Goal: Task Accomplishment & Management: Manage account settings

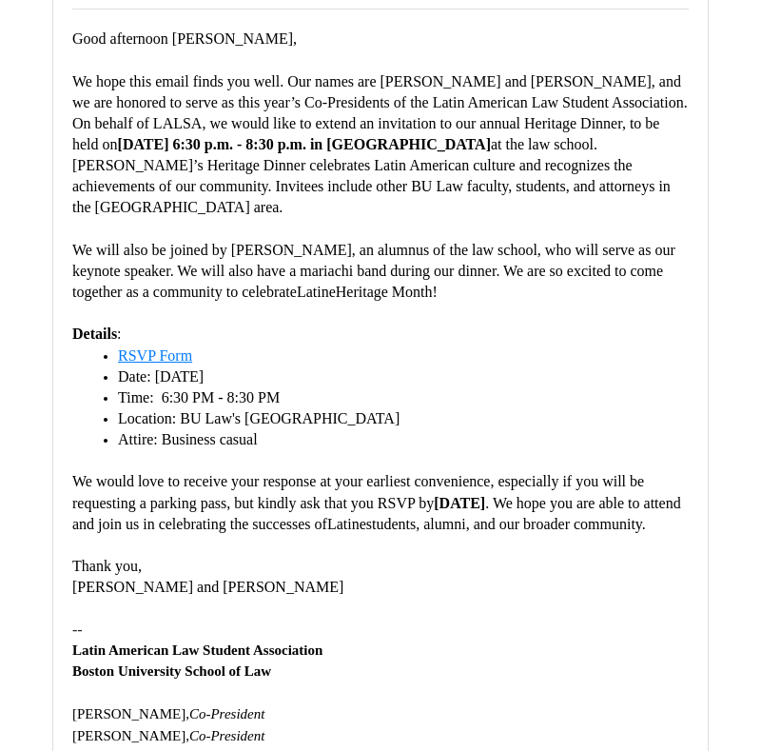
scroll to position [355, 0]
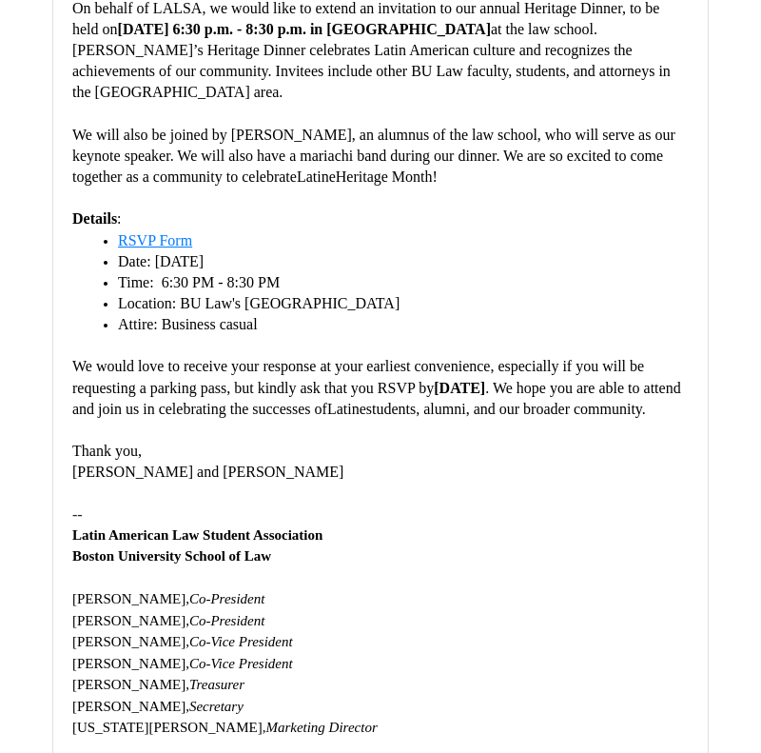
scroll to position [588, 0]
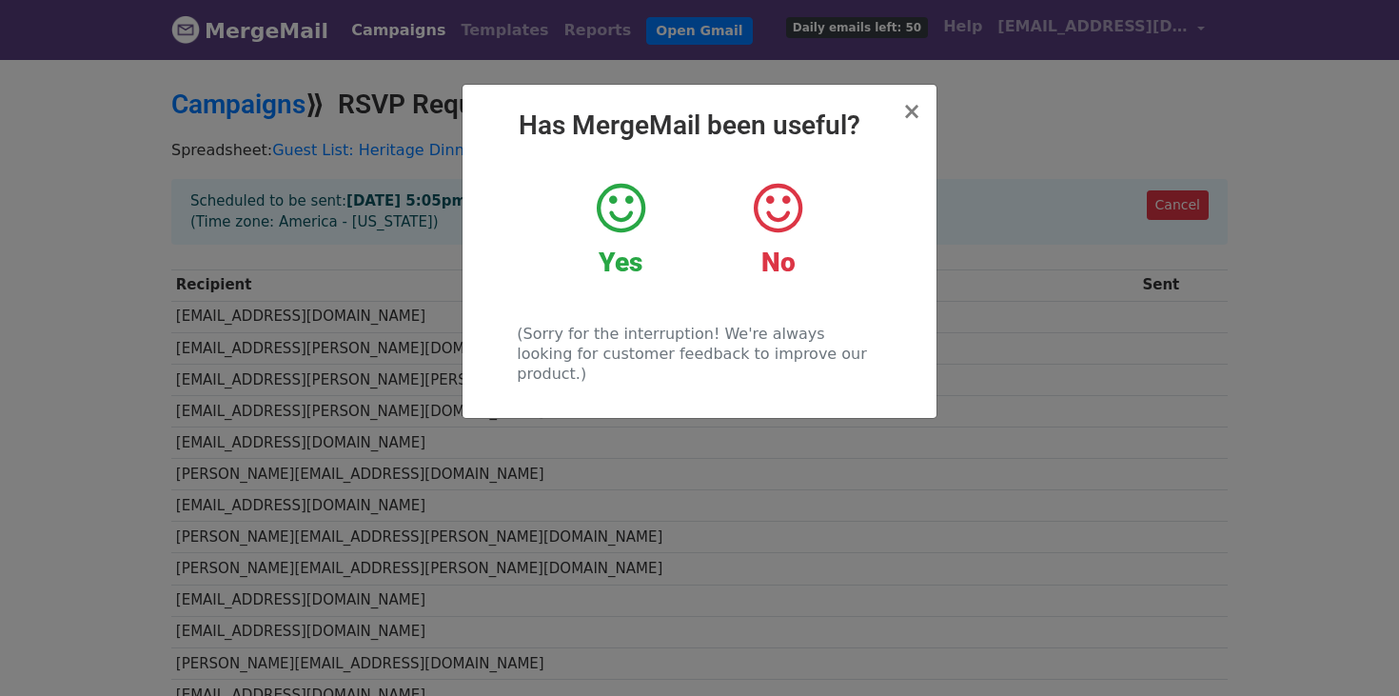
click at [627, 199] on icon at bounding box center [621, 208] width 49 height 57
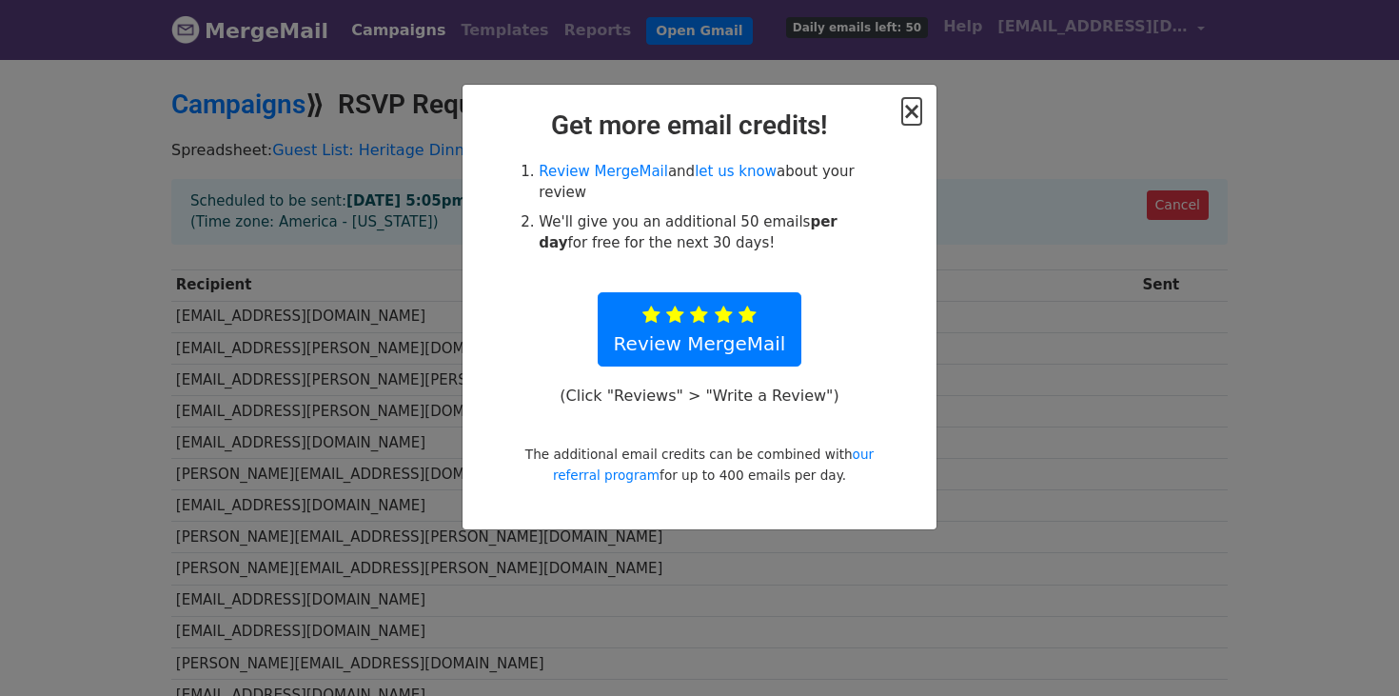
click at [914, 113] on span "×" at bounding box center [911, 111] width 19 height 27
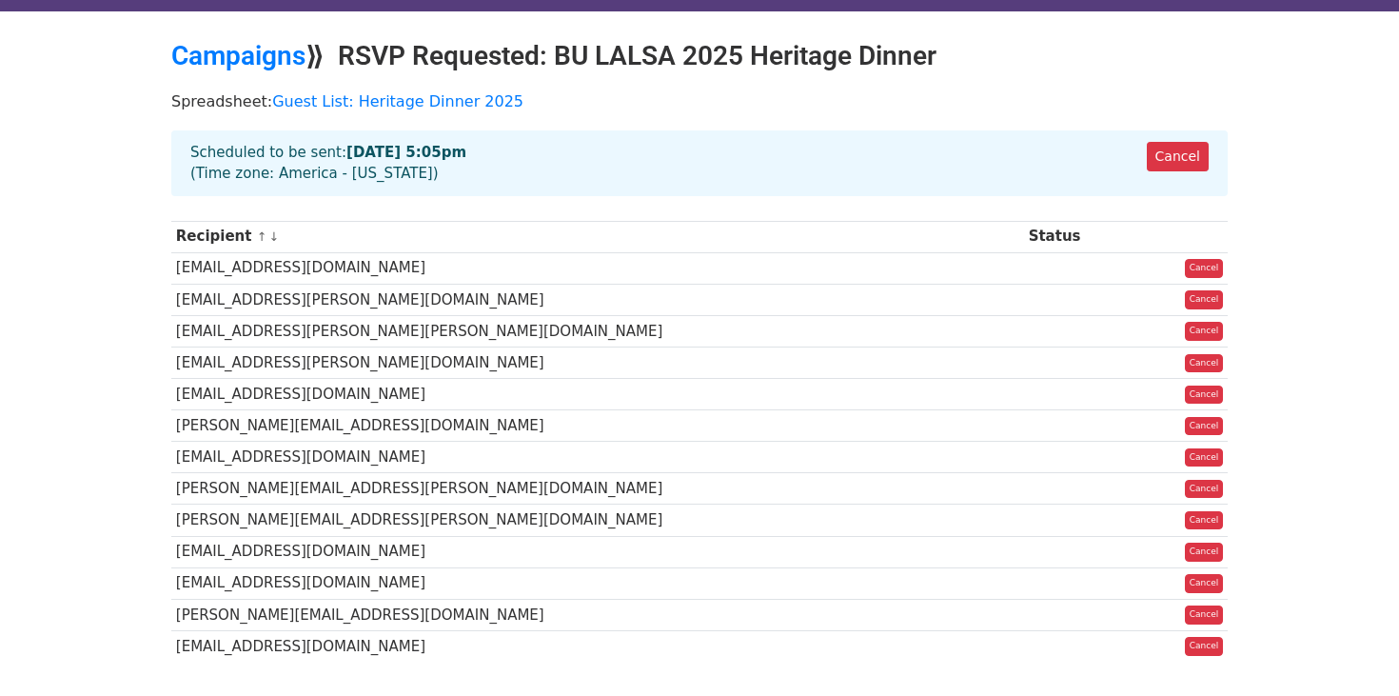
scroll to position [48, 0]
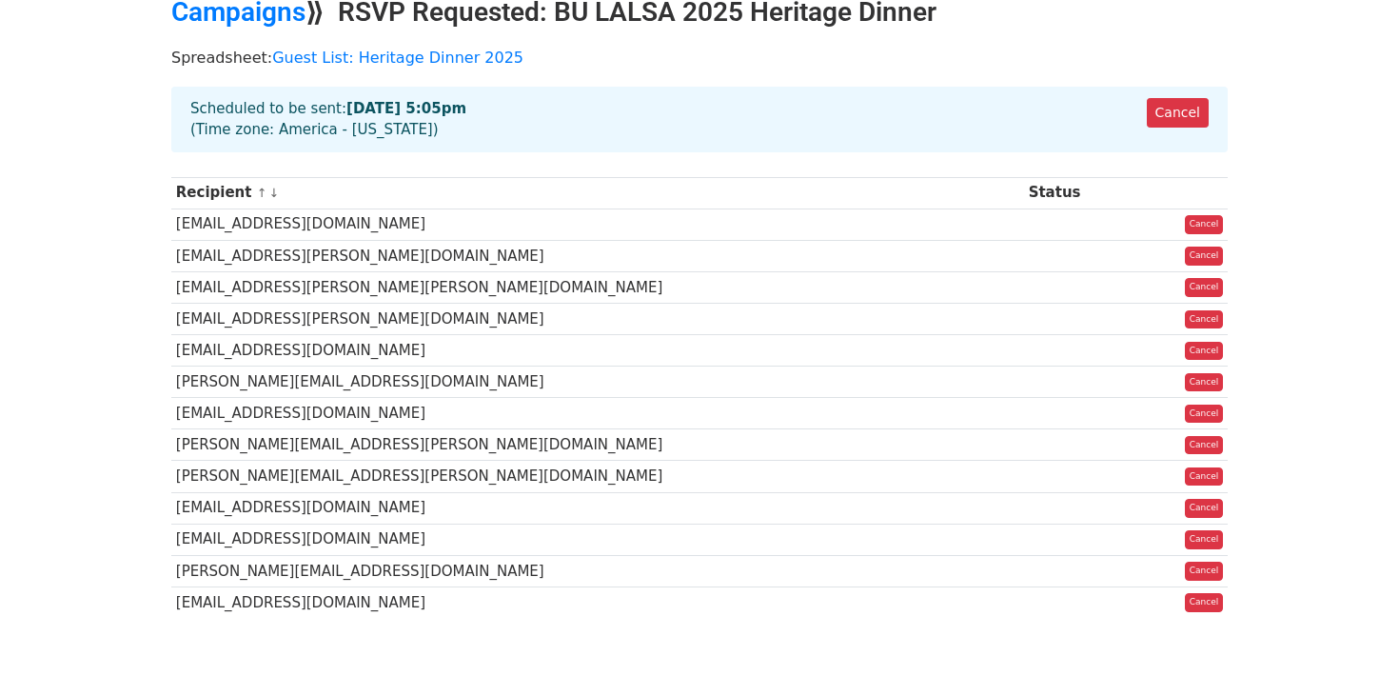
scroll to position [97, 0]
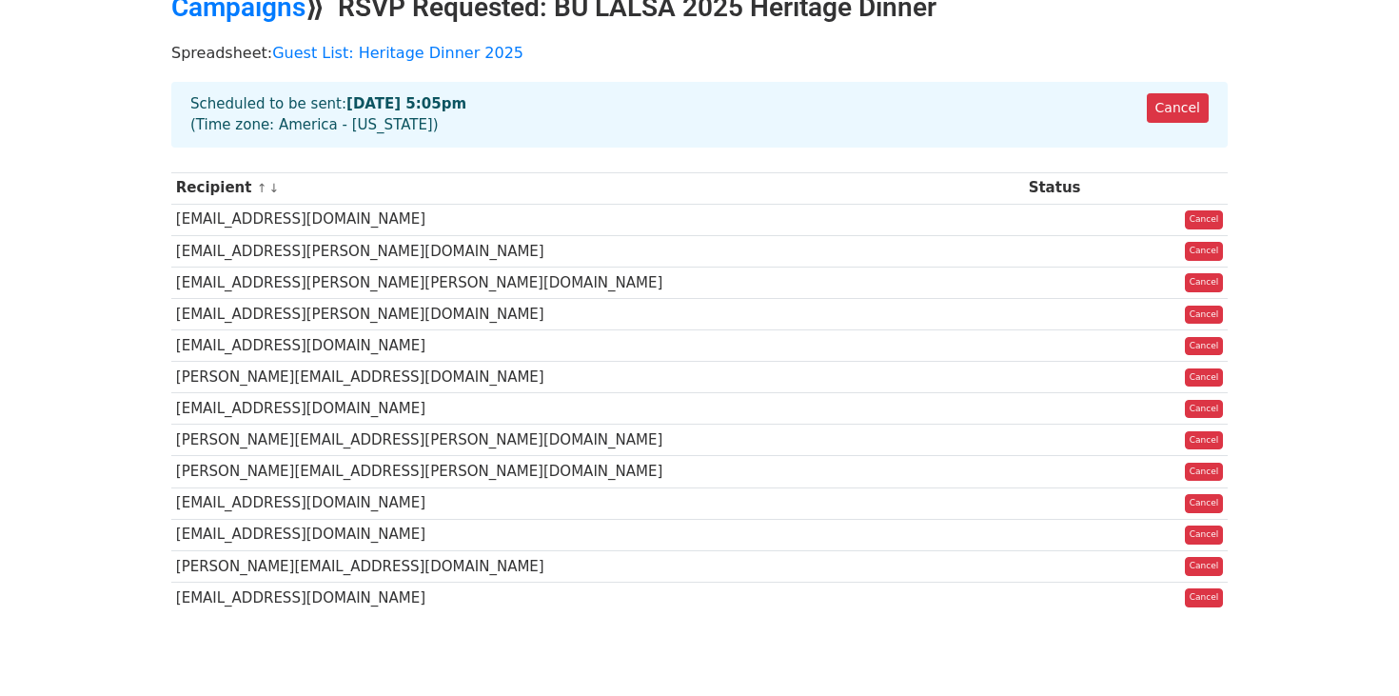
click at [1024, 592] on td at bounding box center [1077, 596] width 106 height 31
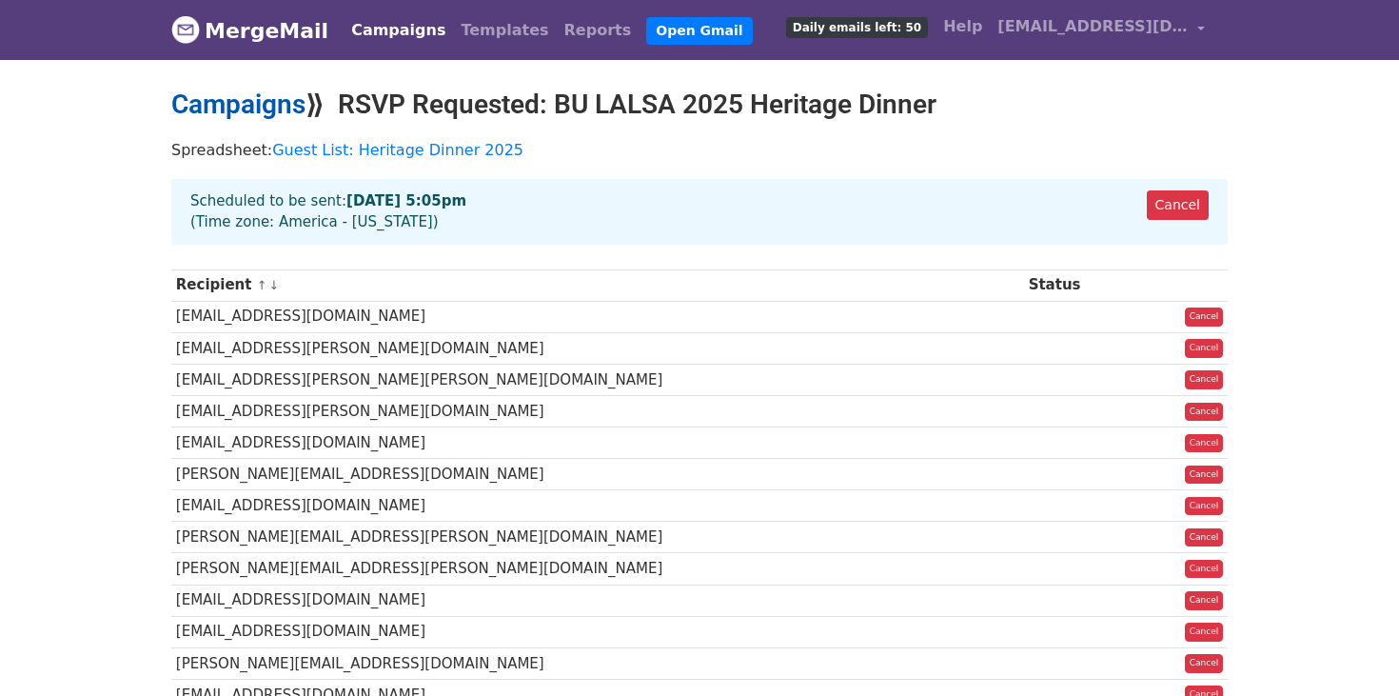
click at [279, 107] on link "Campaigns" at bounding box center [238, 103] width 134 height 31
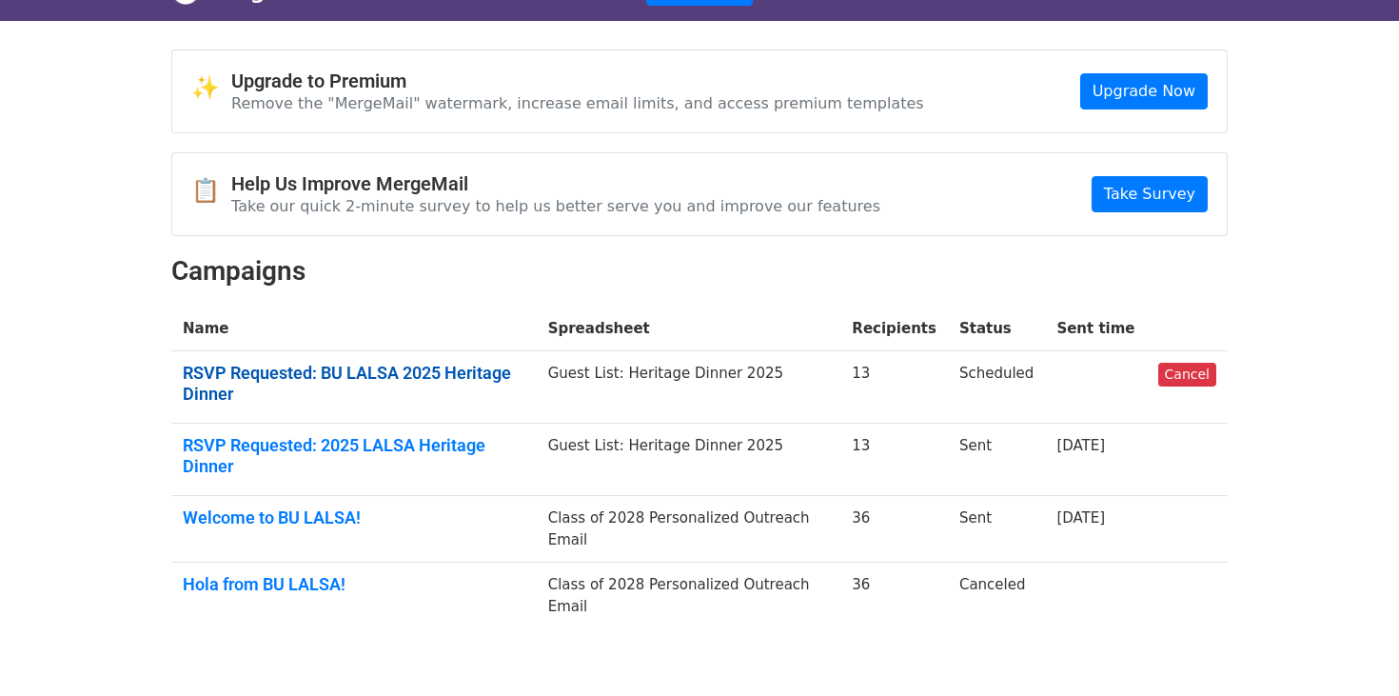
scroll to position [55, 0]
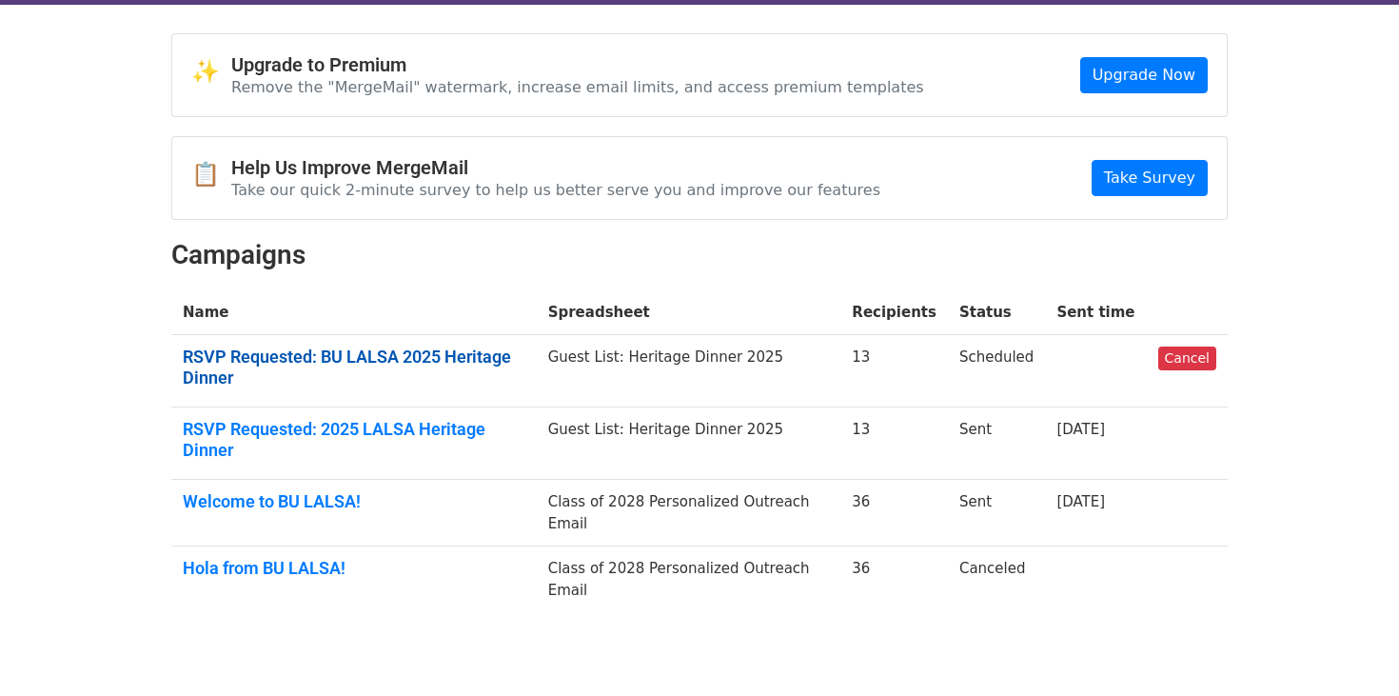
click at [417, 359] on link "RSVP Requested: BU LALSA 2025 Heritage Dinner" at bounding box center [354, 366] width 343 height 41
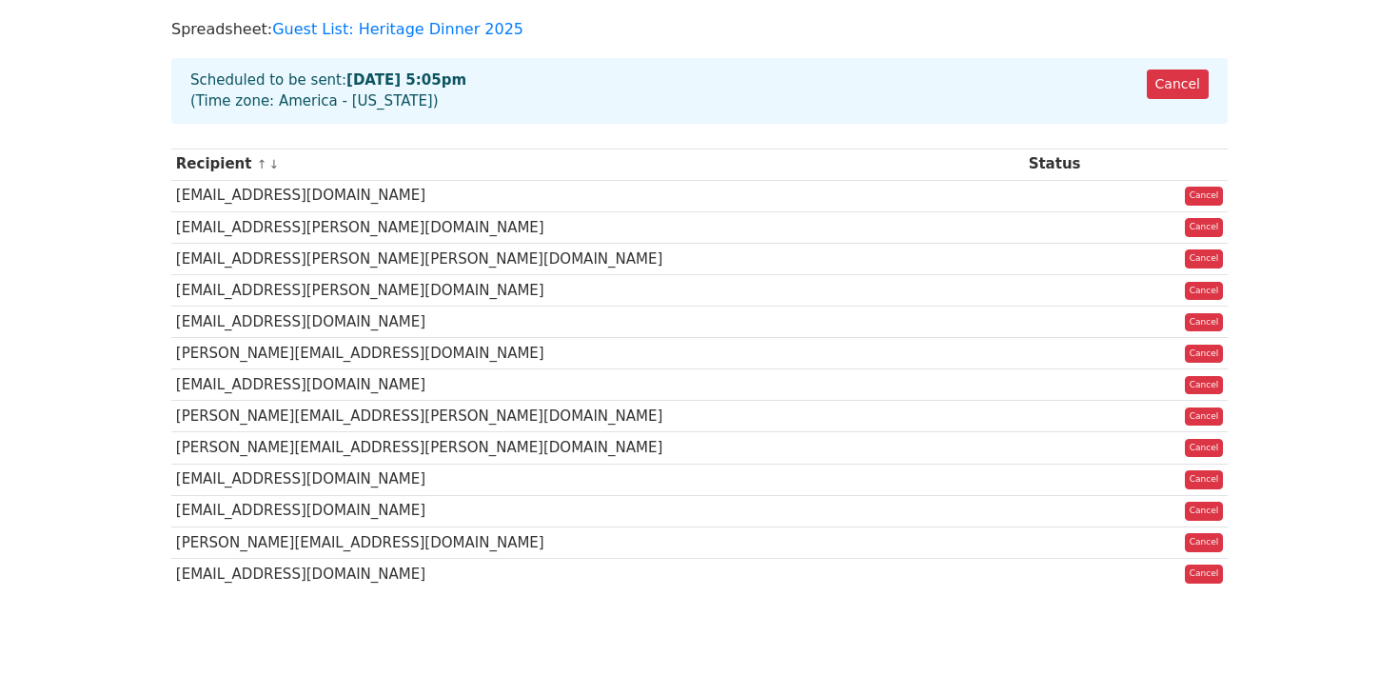
scroll to position [116, 0]
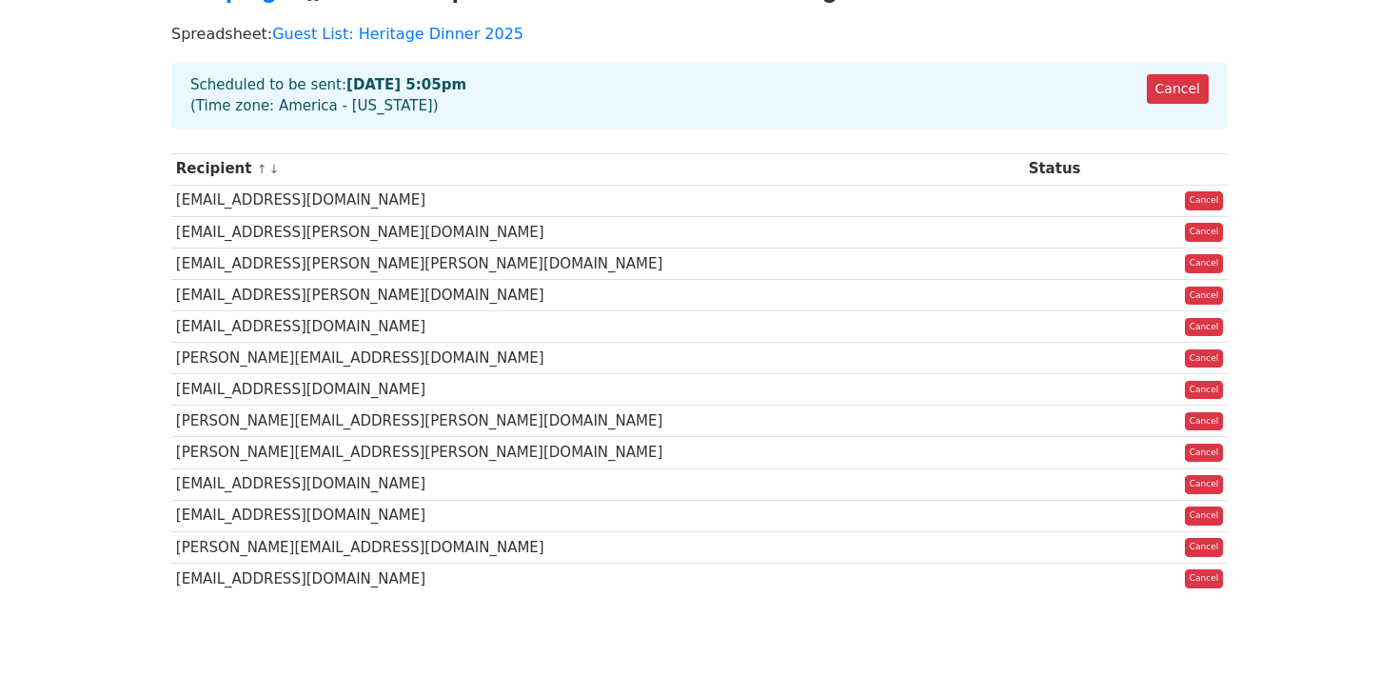
click at [1024, 209] on td at bounding box center [1077, 200] width 106 height 31
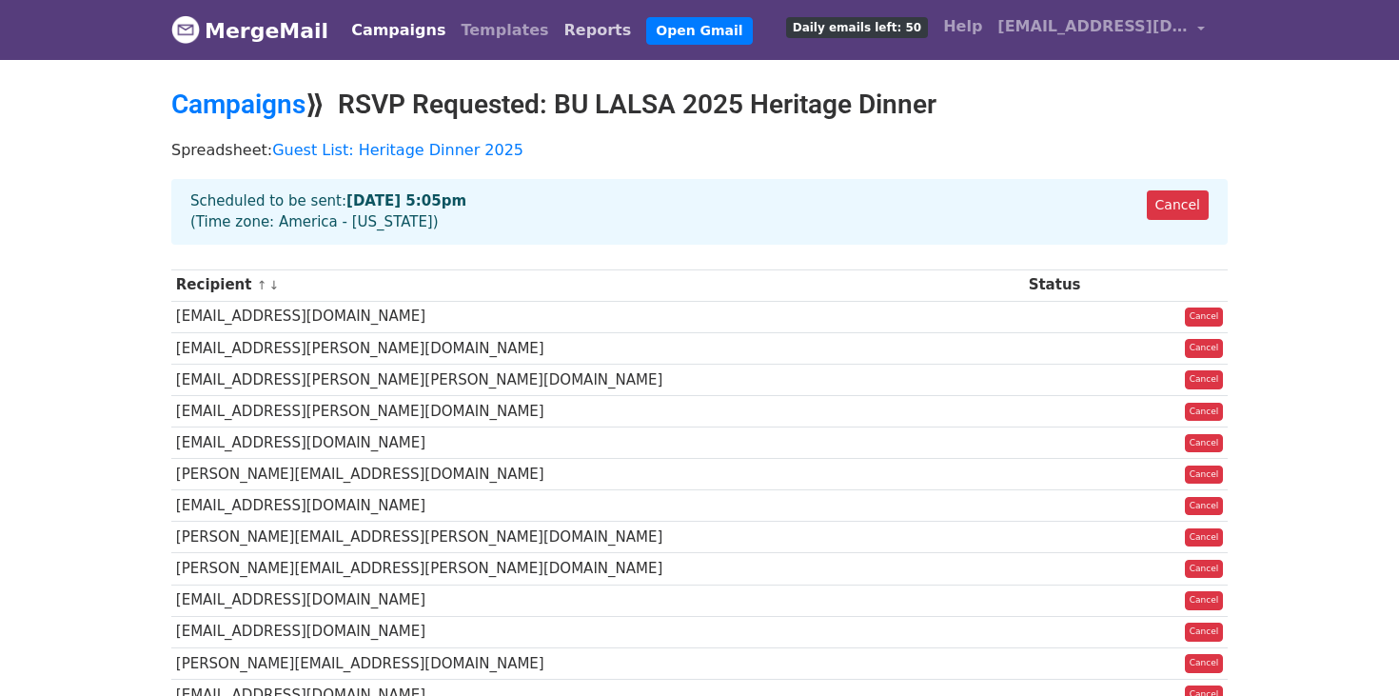
click at [557, 22] on link "Reports" at bounding box center [598, 30] width 83 height 38
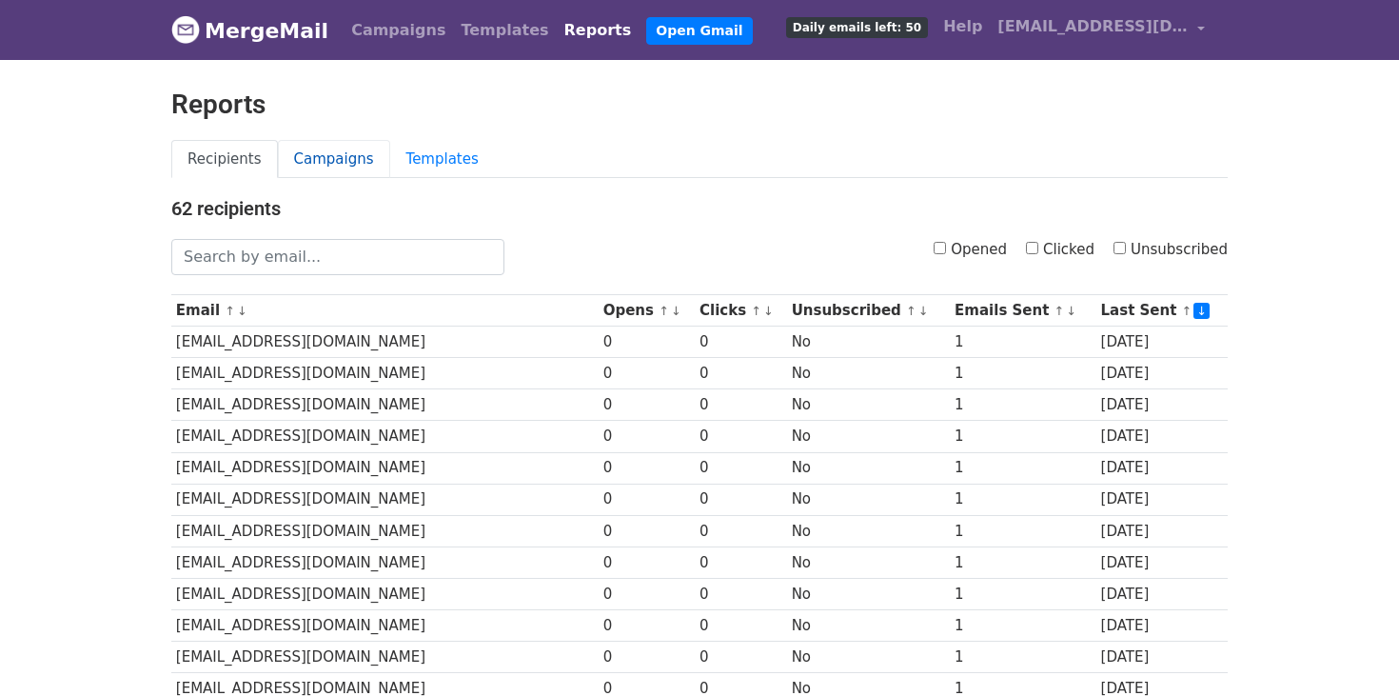
click at [333, 159] on link "Campaigns" at bounding box center [334, 159] width 112 height 39
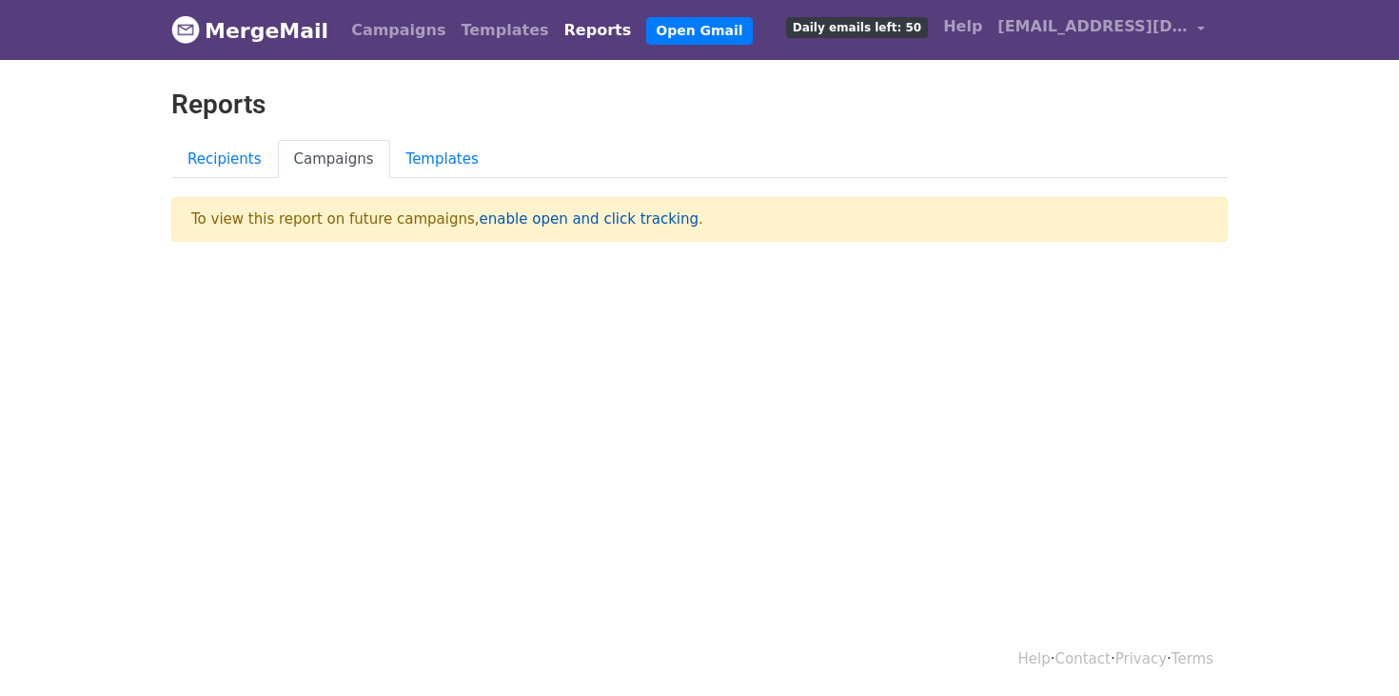
click at [535, 221] on link "enable open and click tracking" at bounding box center [589, 218] width 219 height 17
click at [388, 28] on link "Campaigns" at bounding box center [398, 30] width 109 height 38
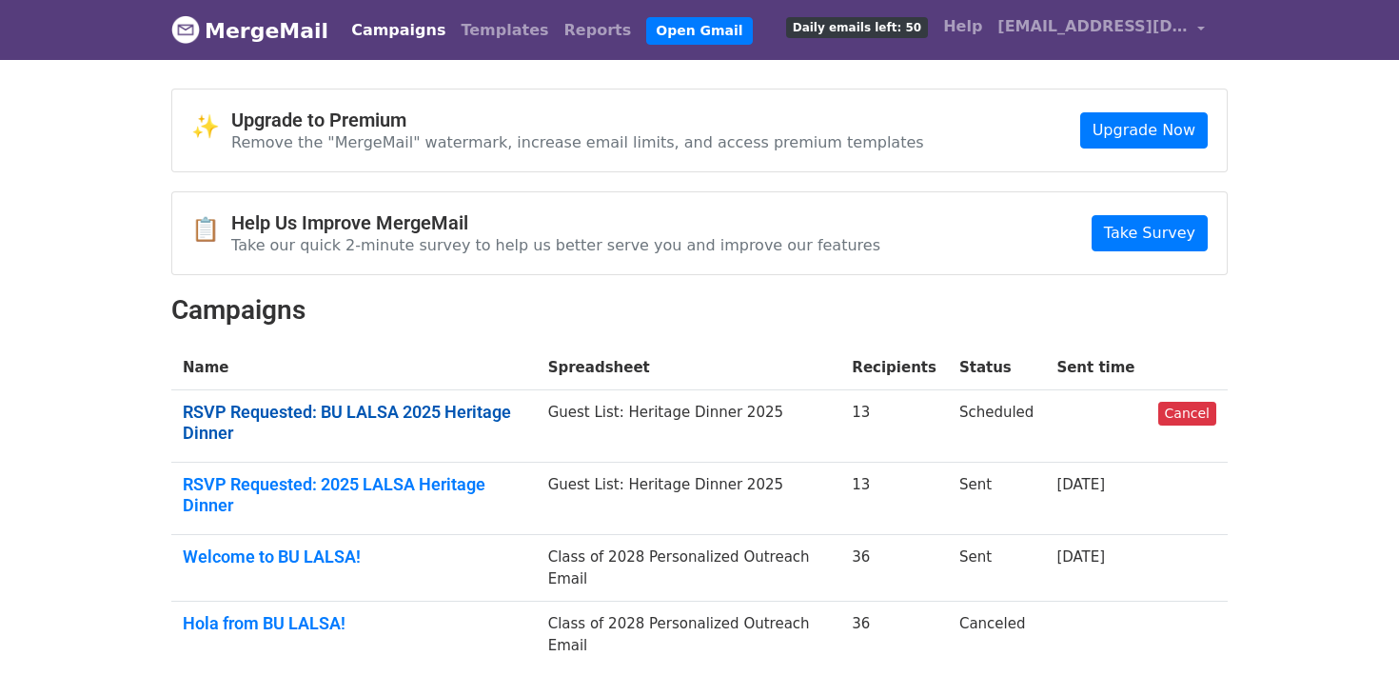
click at [320, 409] on link "RSVP Requested: BU LALSA 2025 Heritage Dinner" at bounding box center [354, 422] width 343 height 41
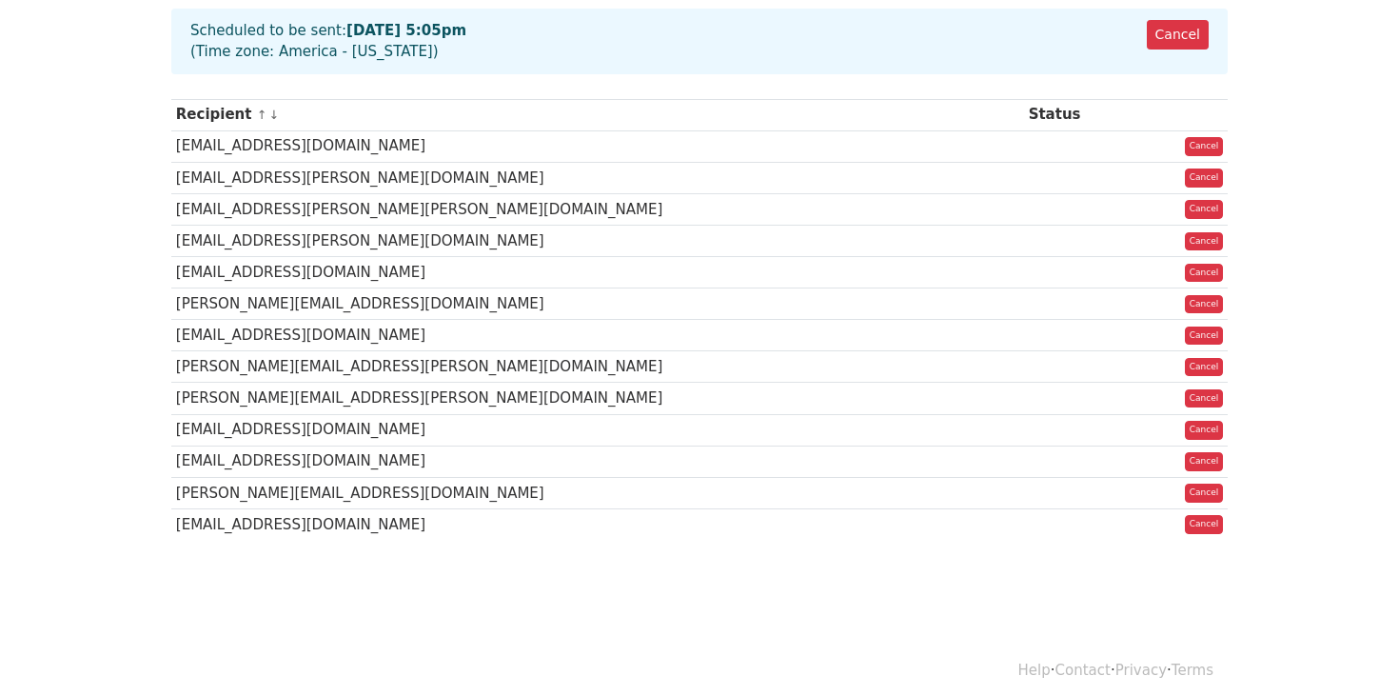
scroll to position [187, 0]
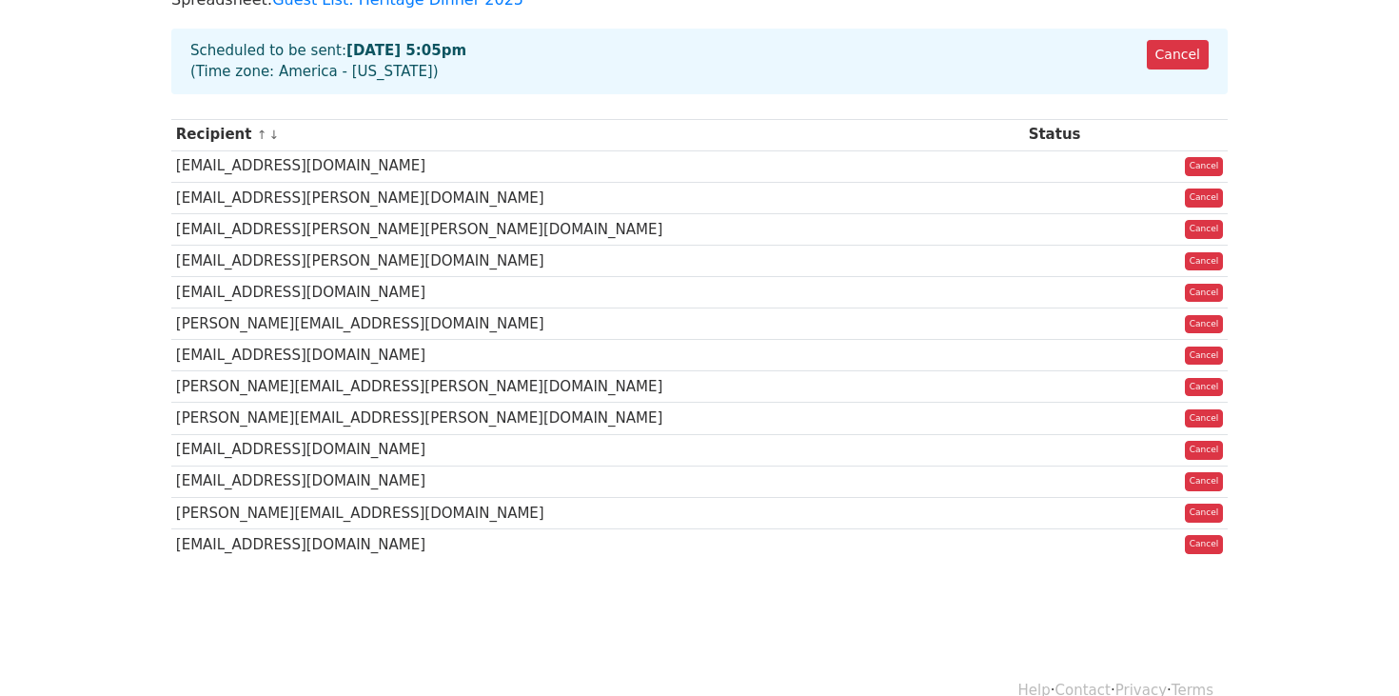
scroll to position [125, 0]
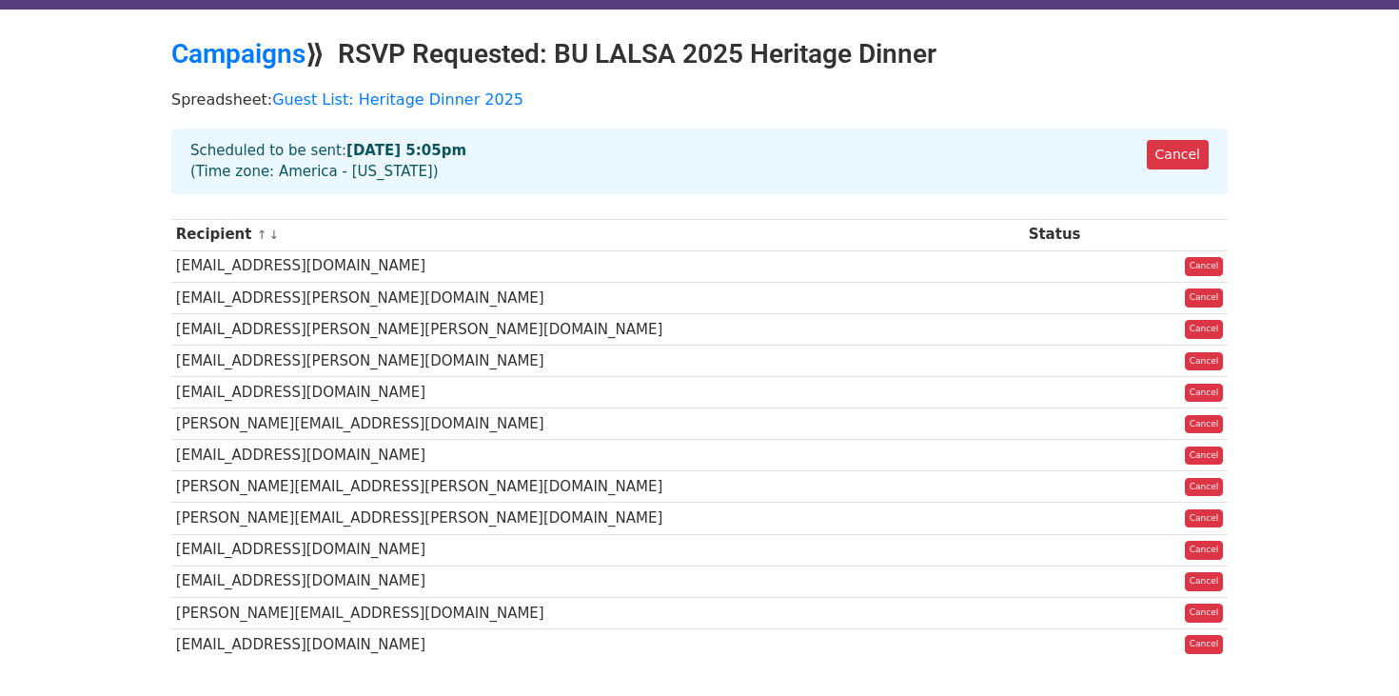
scroll to position [42, 0]
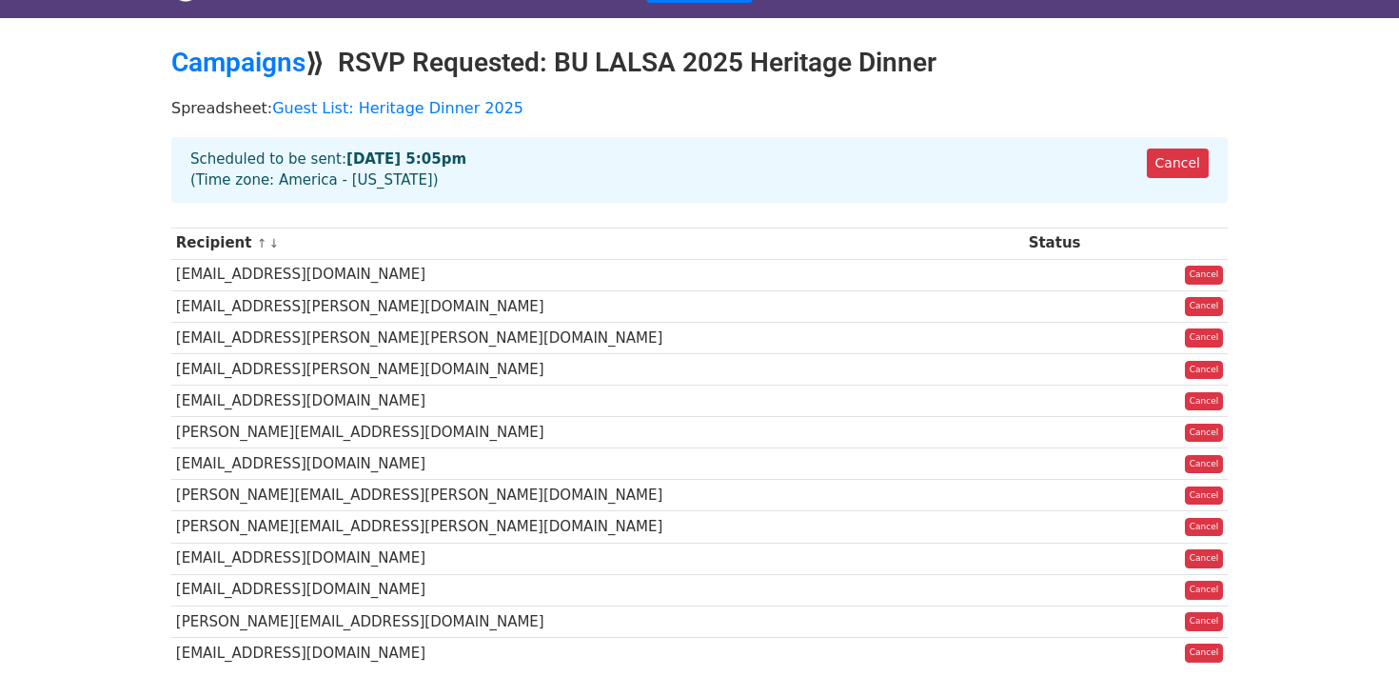
click at [385, 155] on strong "[DATE] 5:05pm" at bounding box center [406, 158] width 120 height 17
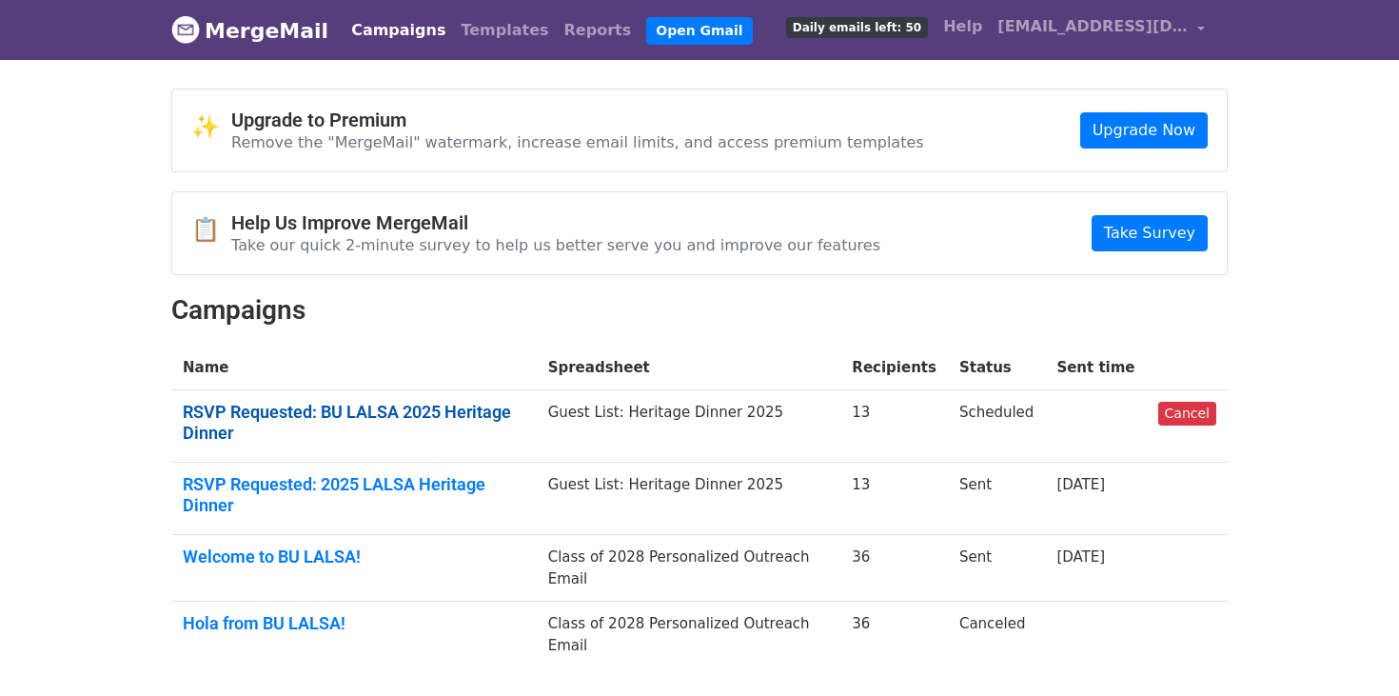
click at [402, 413] on link "RSVP Requested: BU LALSA 2025 Heritage Dinner" at bounding box center [354, 422] width 343 height 41
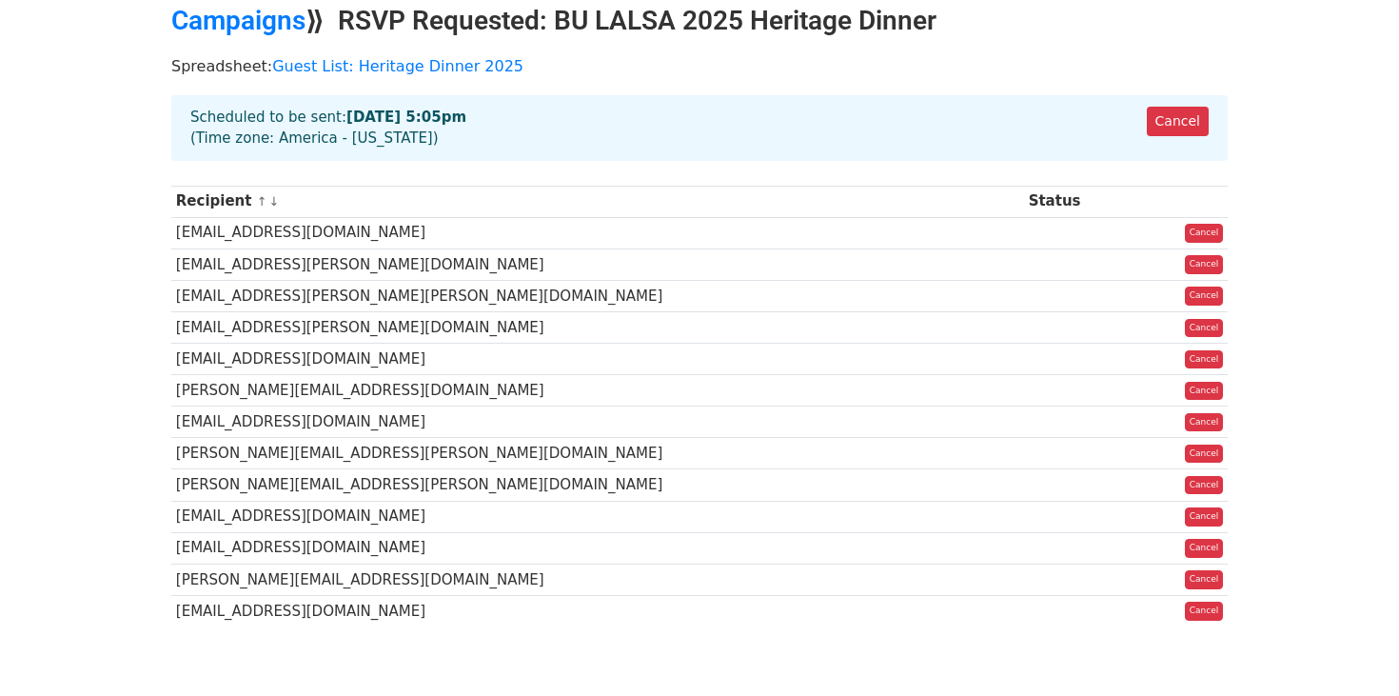
scroll to position [127, 0]
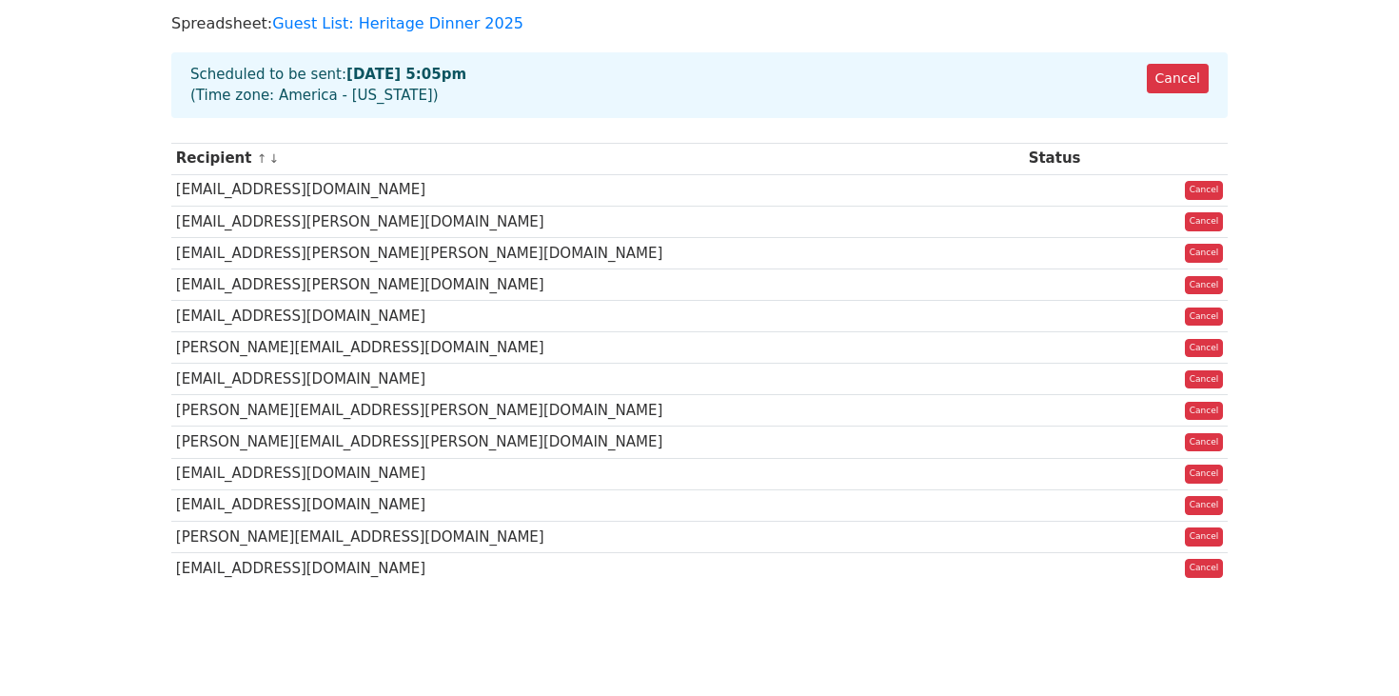
scroll to position [127, 0]
click at [1175, 83] on link "Cancel" at bounding box center [1178, 78] width 62 height 29
click at [1184, 79] on link "Cancel" at bounding box center [1178, 78] width 62 height 29
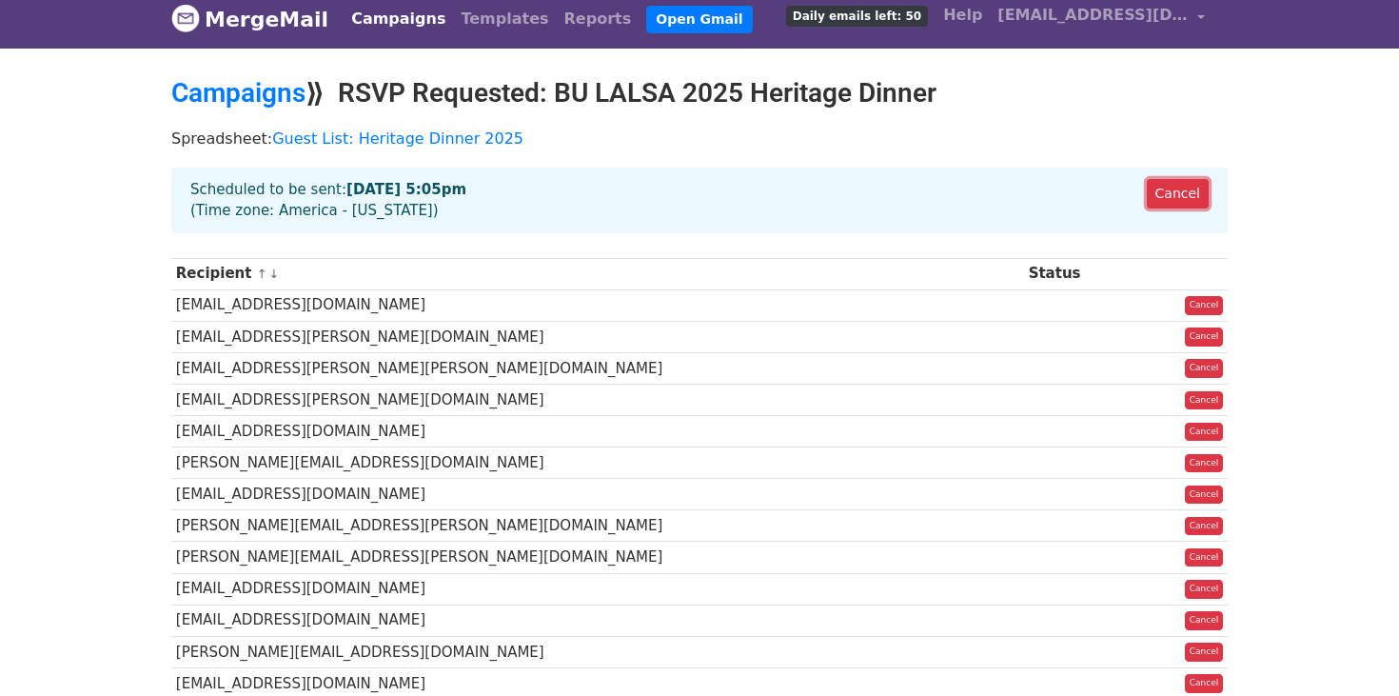
scroll to position [0, 0]
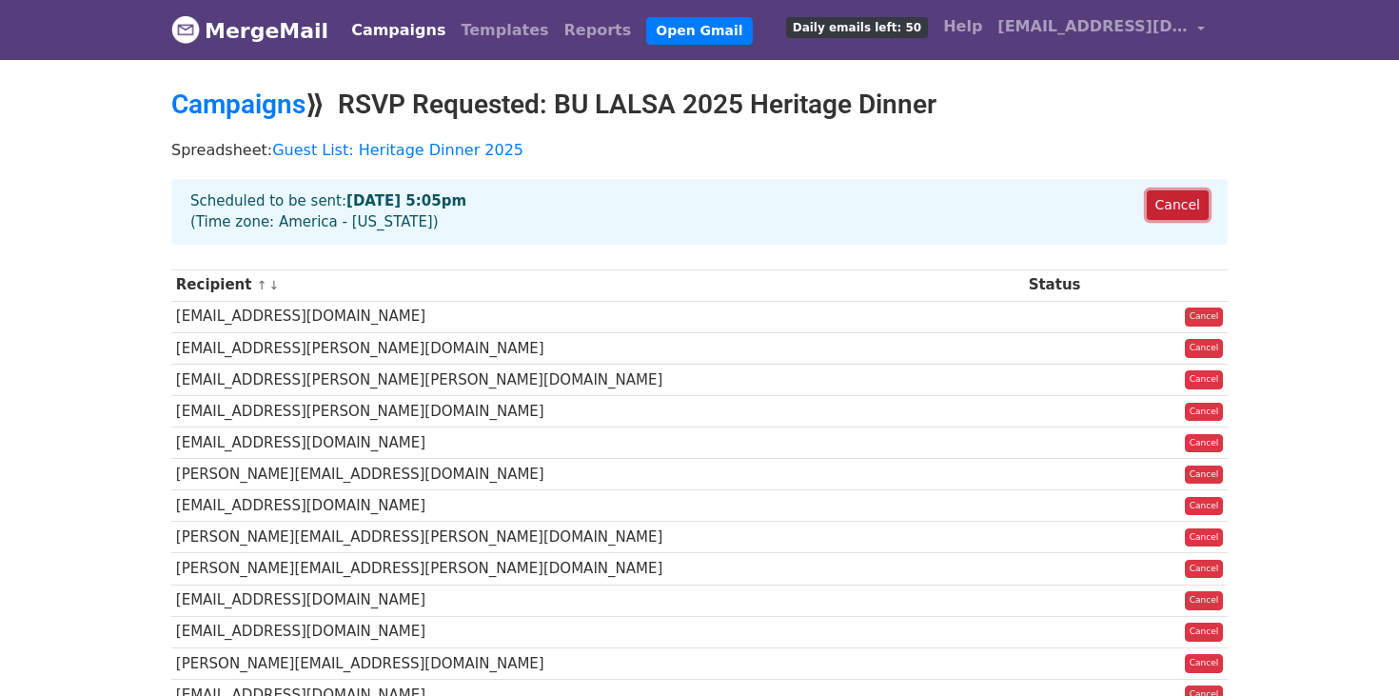
click at [1189, 214] on link "Cancel" at bounding box center [1178, 204] width 62 height 29
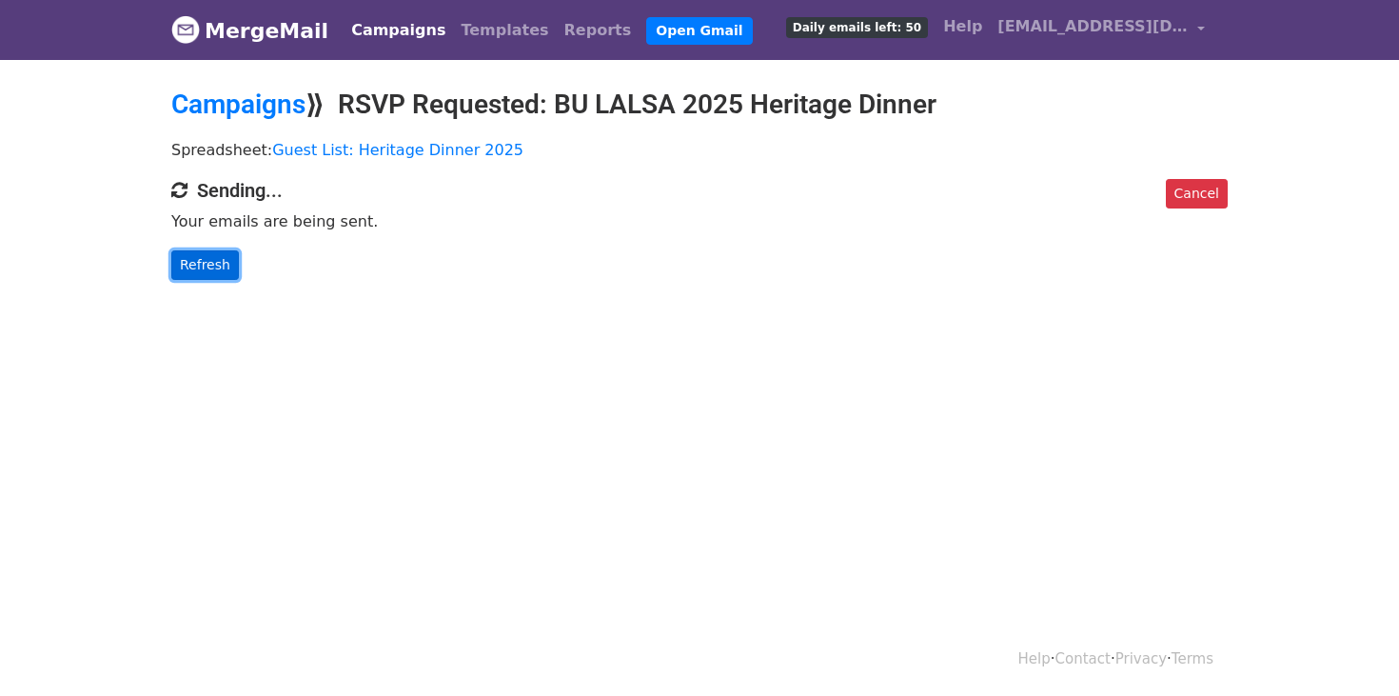
click at [207, 265] on link "Refresh" at bounding box center [205, 264] width 68 height 29
click at [196, 253] on link "Refresh" at bounding box center [205, 264] width 68 height 29
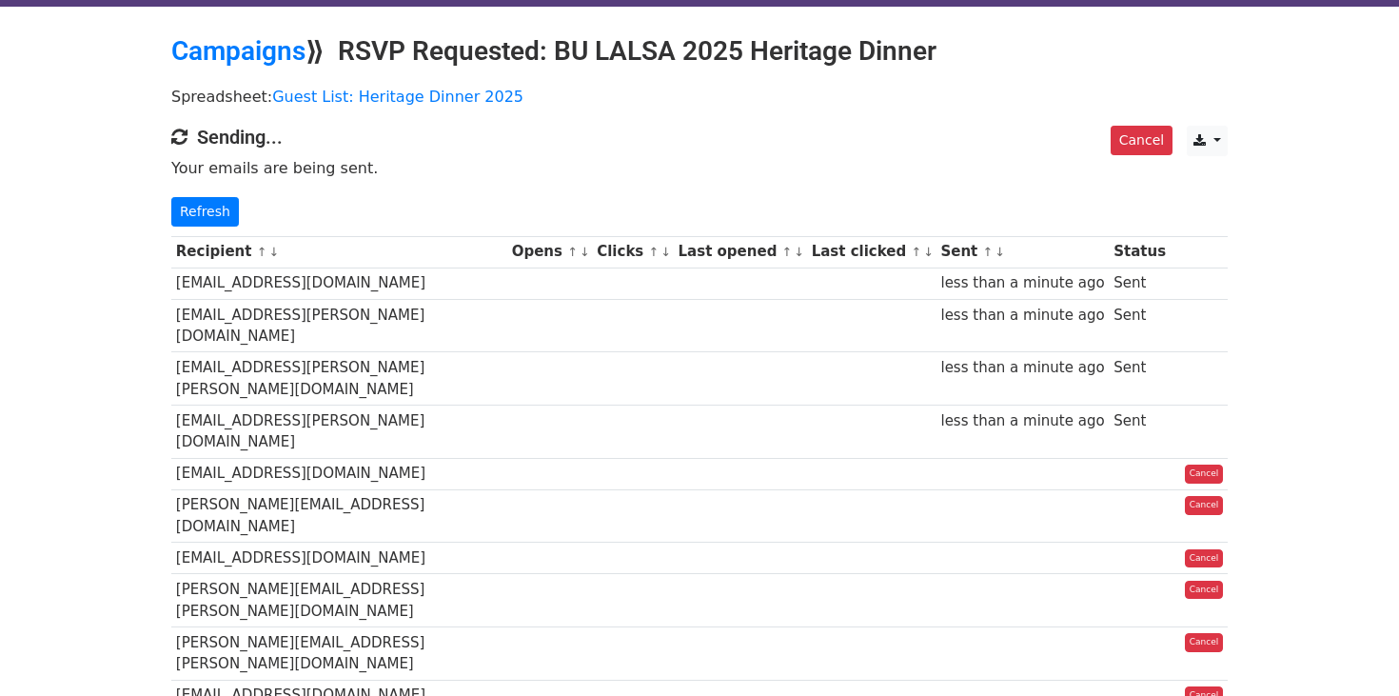
scroll to position [71, 0]
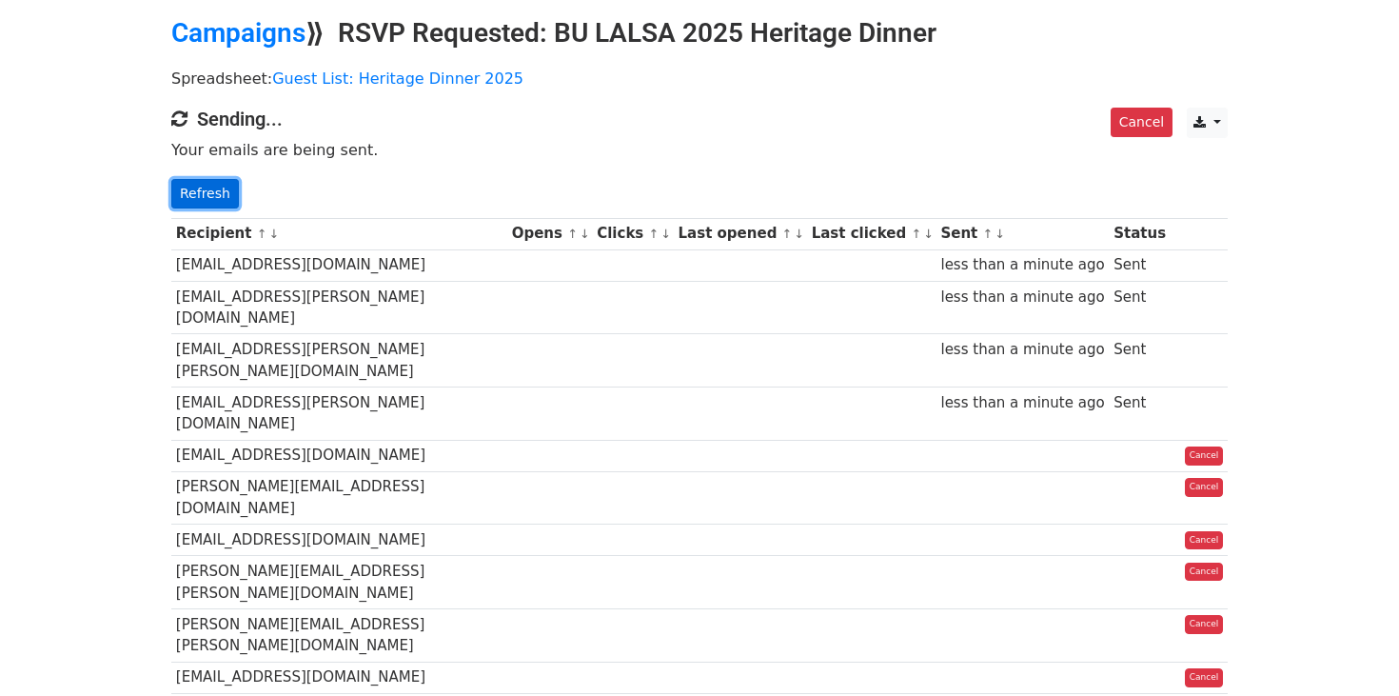
click at [214, 197] on link "Refresh" at bounding box center [205, 193] width 68 height 29
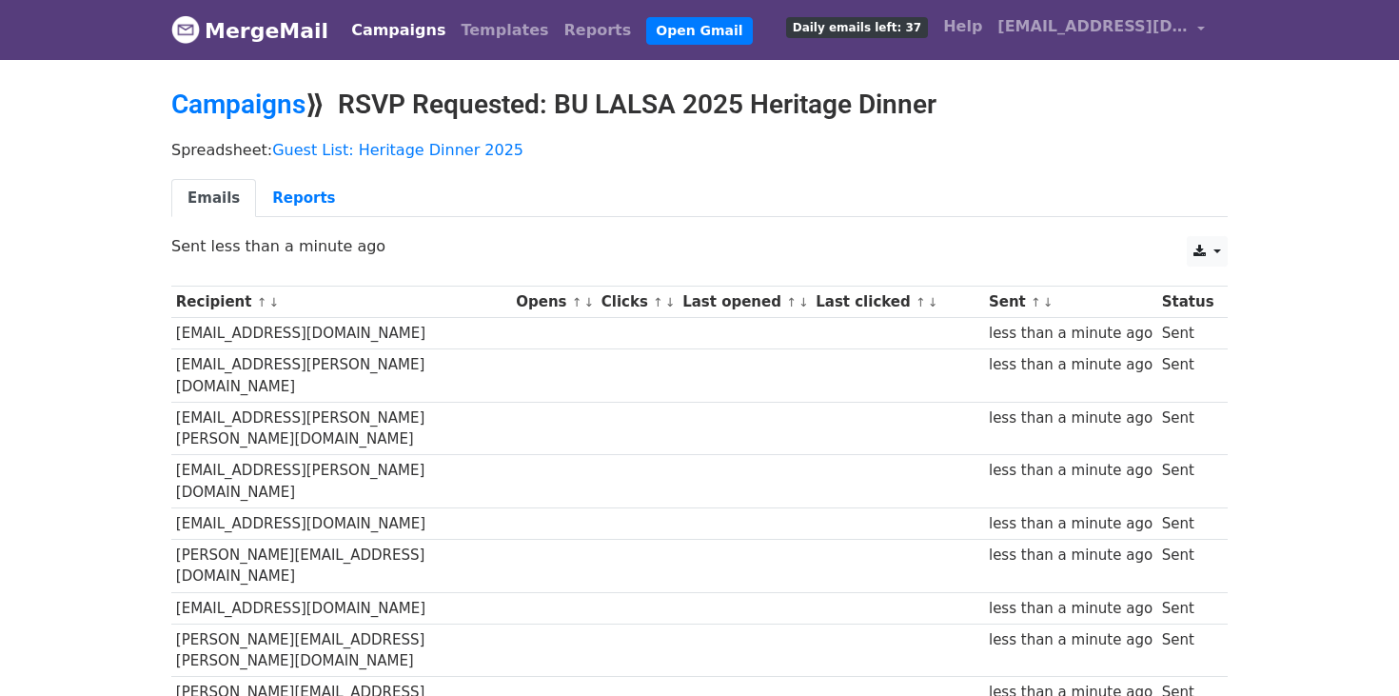
scroll to position [44, 0]
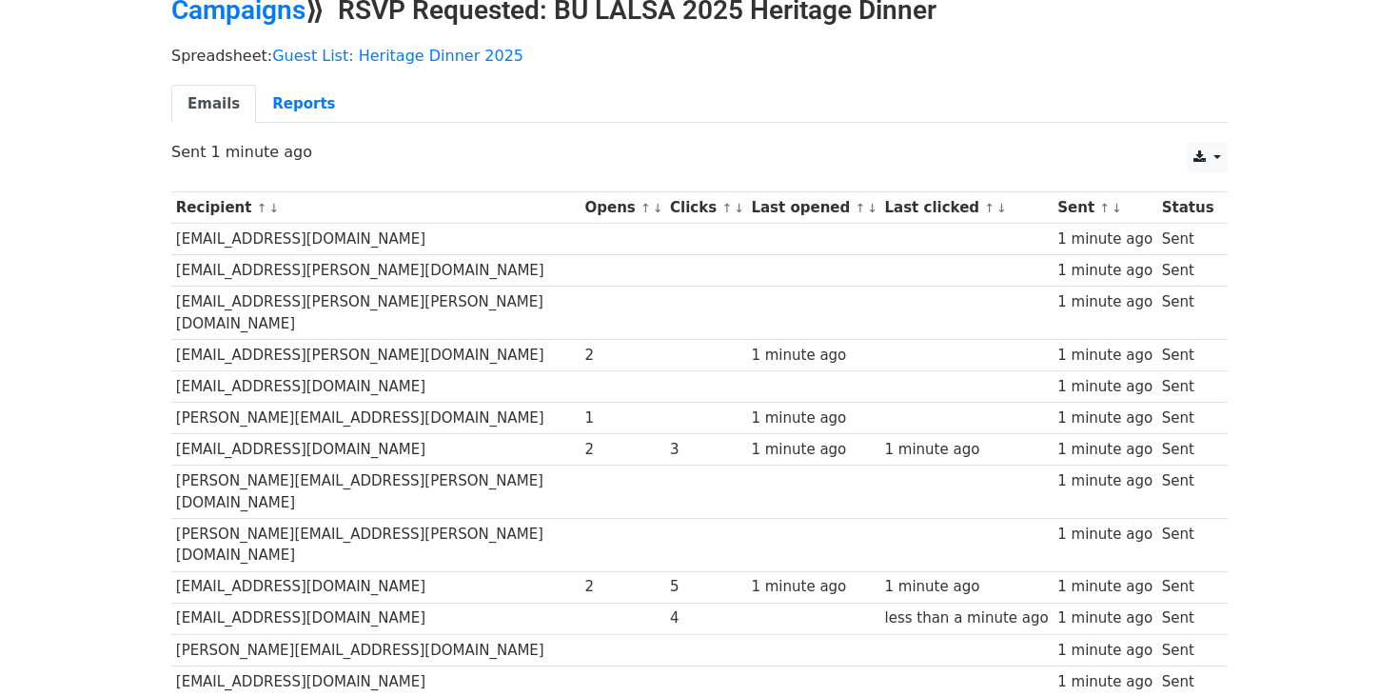
scroll to position [98, 0]
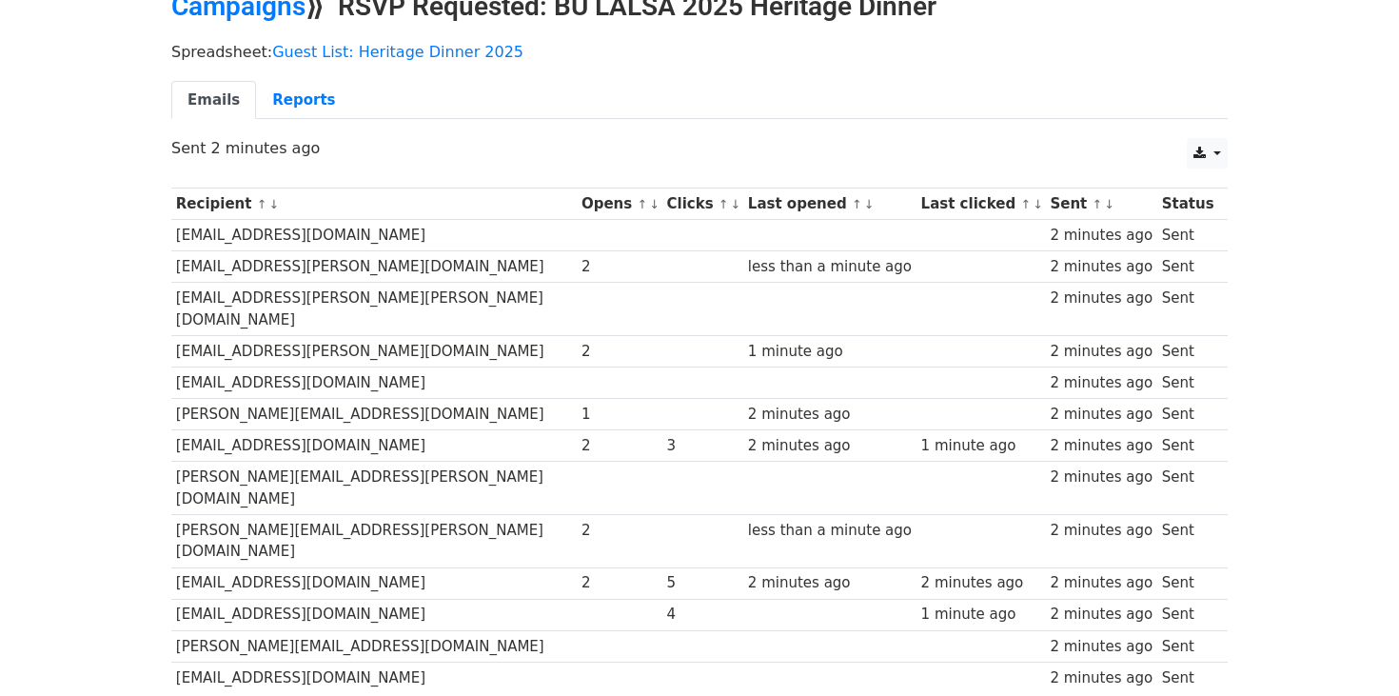
scroll to position [98, 0]
